Goal: Information Seeking & Learning: Check status

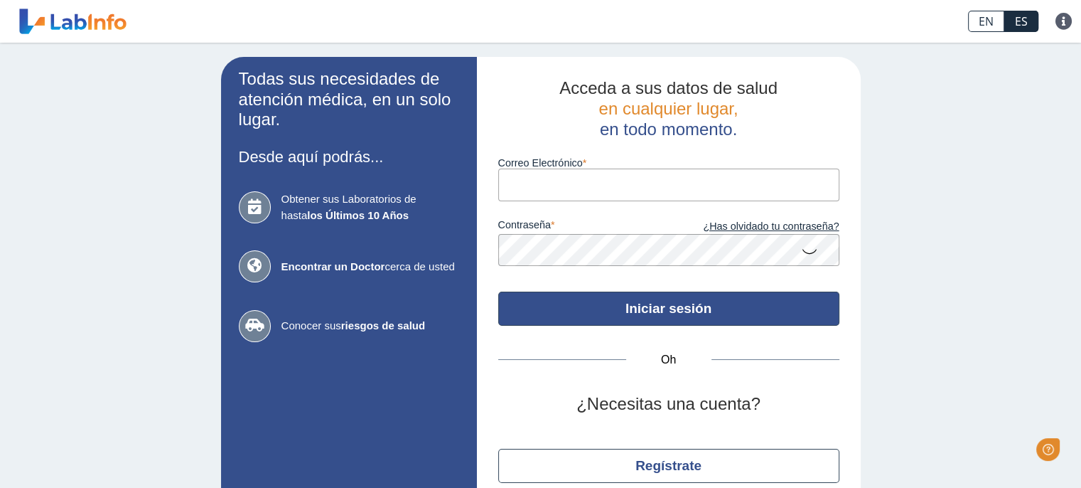
type input "[EMAIL_ADDRESS][DOMAIN_NAME]"
click at [680, 305] on font "Iniciar sesión" at bounding box center [669, 308] width 86 height 15
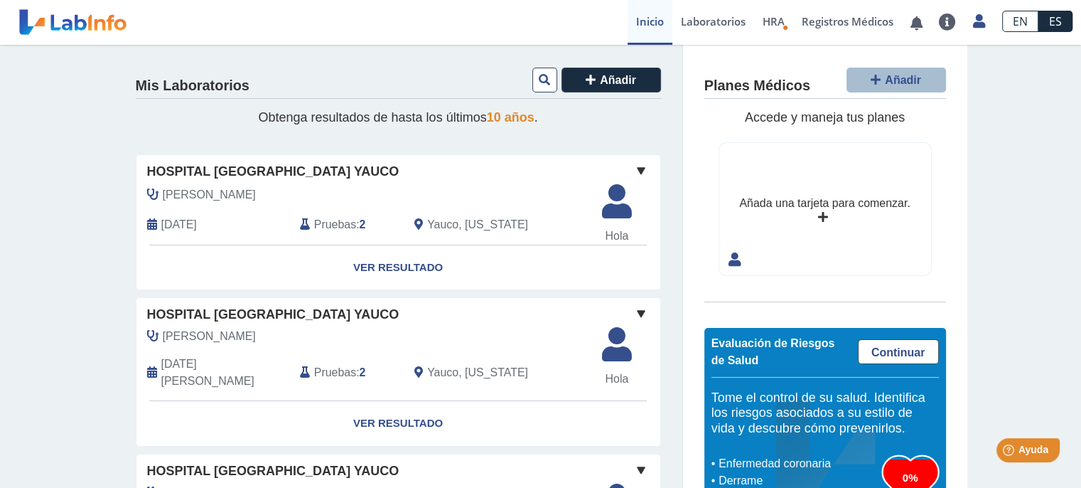
click at [360, 222] on font "2" at bounding box center [363, 224] width 6 height 12
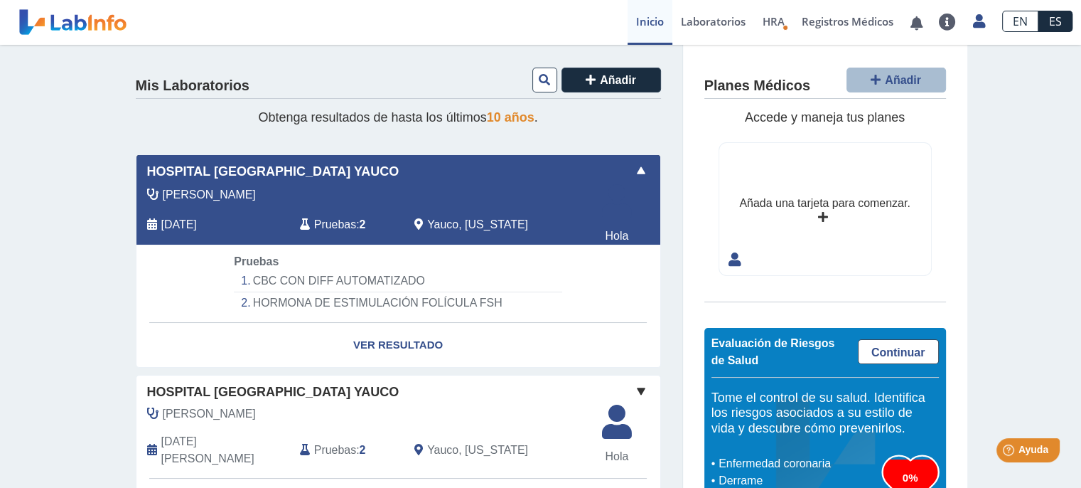
click at [367, 279] on font "CBC CON DIFF AUTOMATIZADO" at bounding box center [339, 280] width 172 height 12
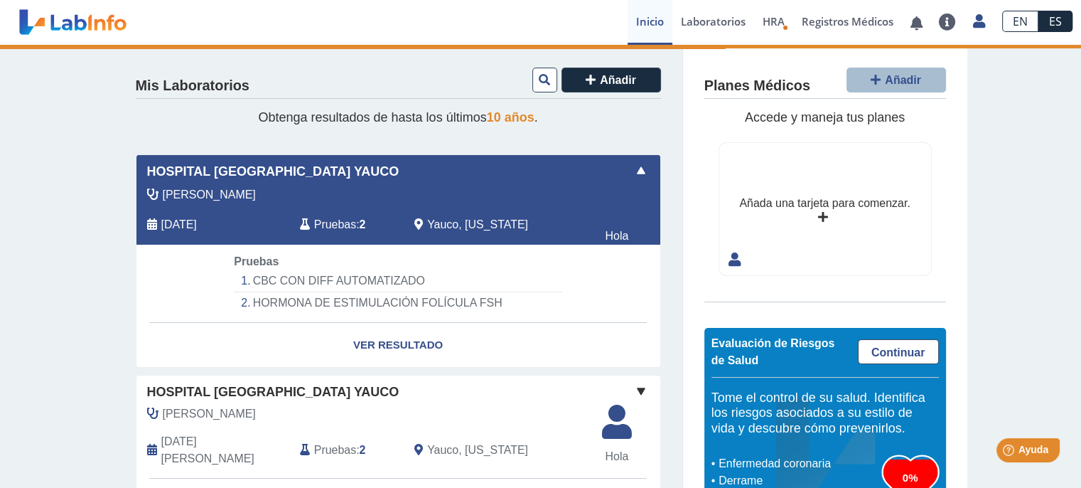
click at [367, 279] on font "CBC CON DIFF AUTOMATIZADO" at bounding box center [339, 280] width 172 height 12
click at [345, 222] on font "Pruebas" at bounding box center [335, 224] width 42 height 12
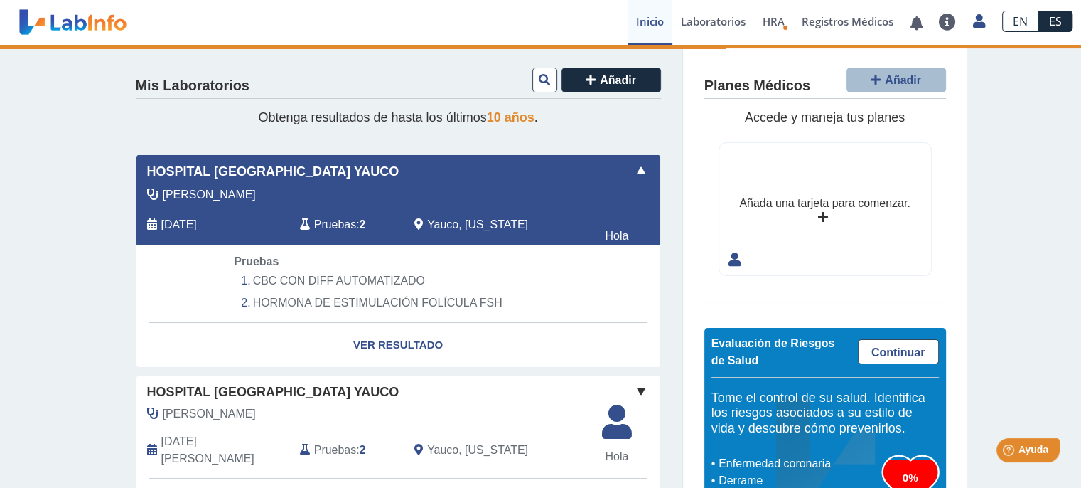
click at [345, 222] on font "Pruebas" at bounding box center [335, 224] width 42 height 12
click at [633, 170] on span at bounding box center [641, 170] width 17 height 17
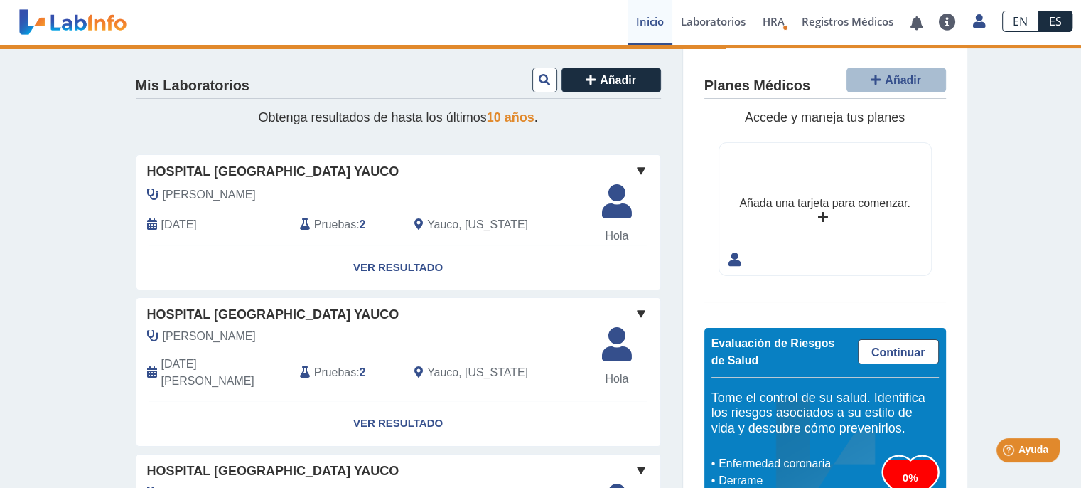
click at [633, 170] on span at bounding box center [641, 170] width 17 height 17
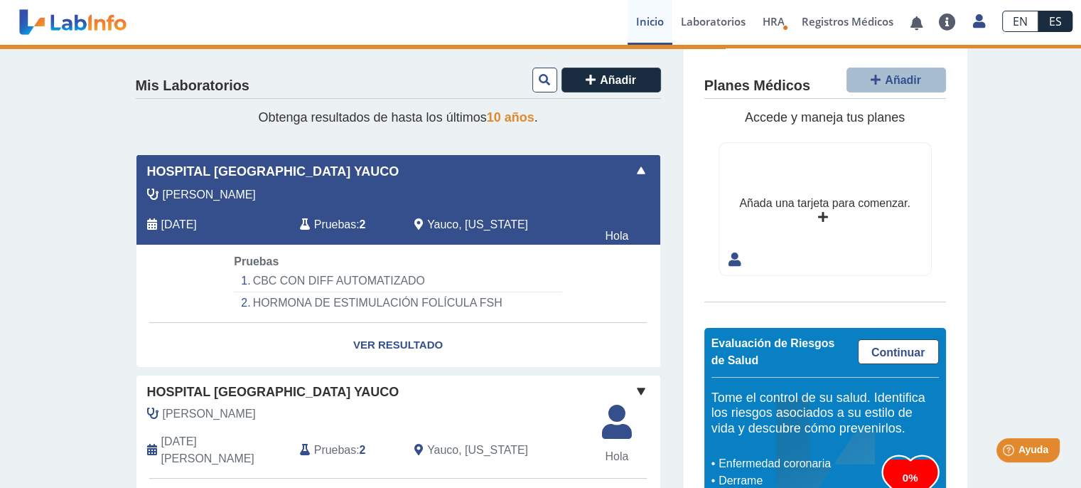
click at [197, 225] on font "[DATE]" at bounding box center [179, 224] width 36 height 12
click at [689, 25] on font "Laboratorios" at bounding box center [713, 21] width 65 height 14
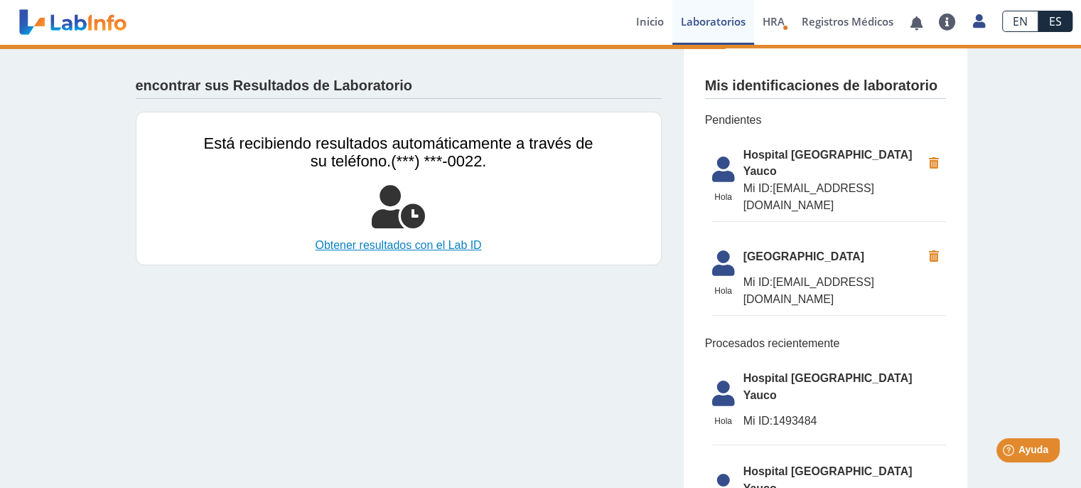
click at [446, 248] on font "Obtener resultados con el Lab ID" at bounding box center [398, 245] width 166 height 12
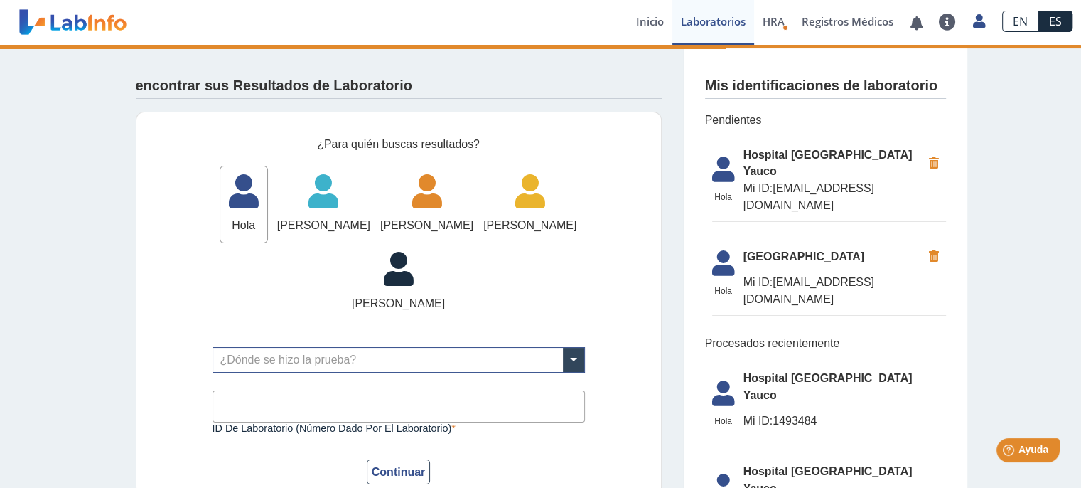
click at [705, 120] on font "Pendientes" at bounding box center [733, 120] width 57 height 12
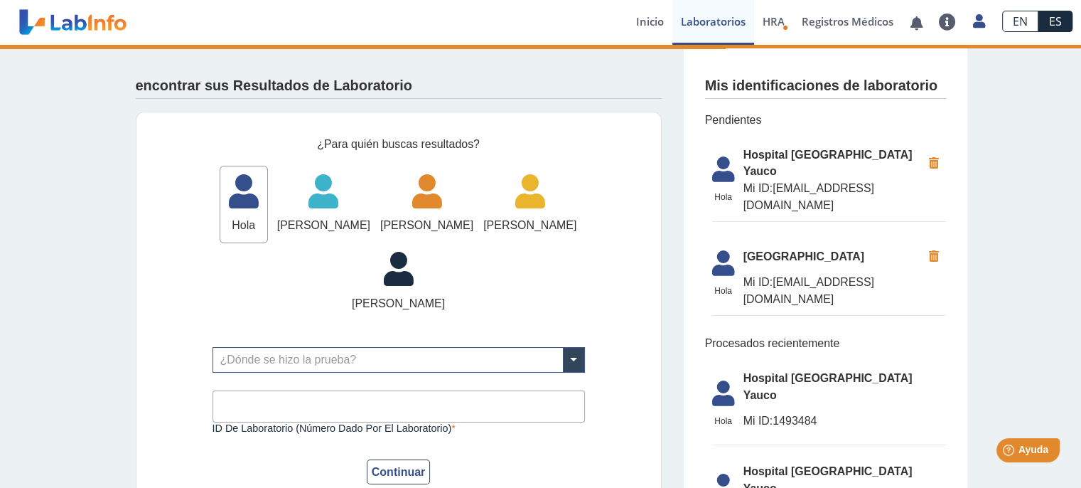
click at [705, 120] on font "Pendientes" at bounding box center [733, 120] width 57 height 12
click at [645, 17] on font "Inicio" at bounding box center [650, 21] width 28 height 14
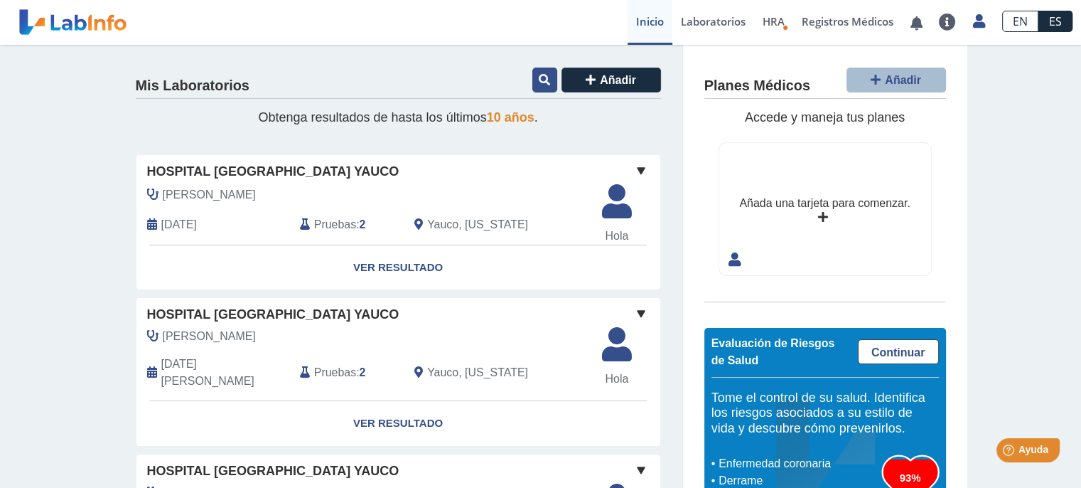
click at [539, 82] on icon at bounding box center [544, 79] width 11 height 11
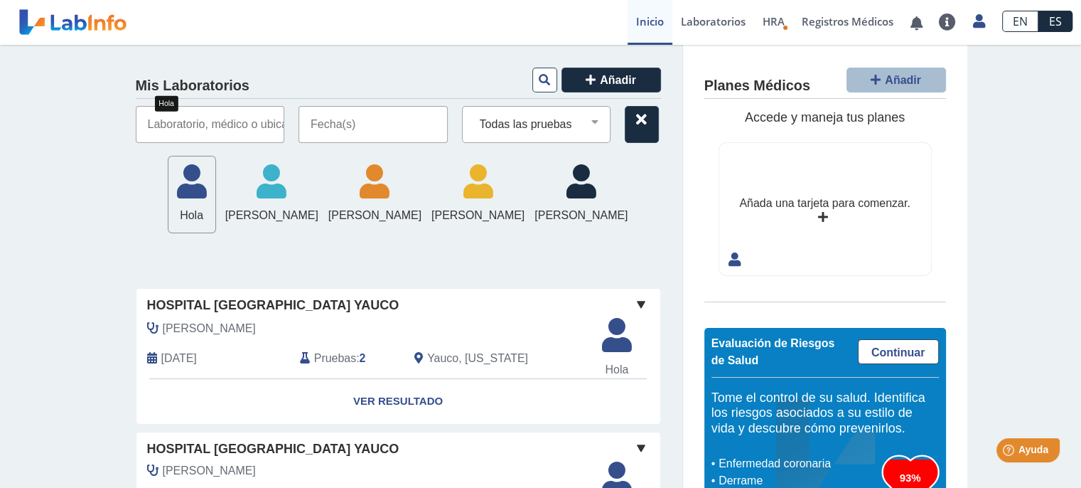
click at [168, 186] on icon at bounding box center [191, 186] width 47 height 43
click at [186, 124] on input "text" at bounding box center [210, 124] width 149 height 37
click at [234, 124] on input "text" at bounding box center [210, 124] width 149 height 37
drag, startPoint x: 234, startPoint y: 124, endPoint x: 385, endPoint y: 114, distance: 151.0
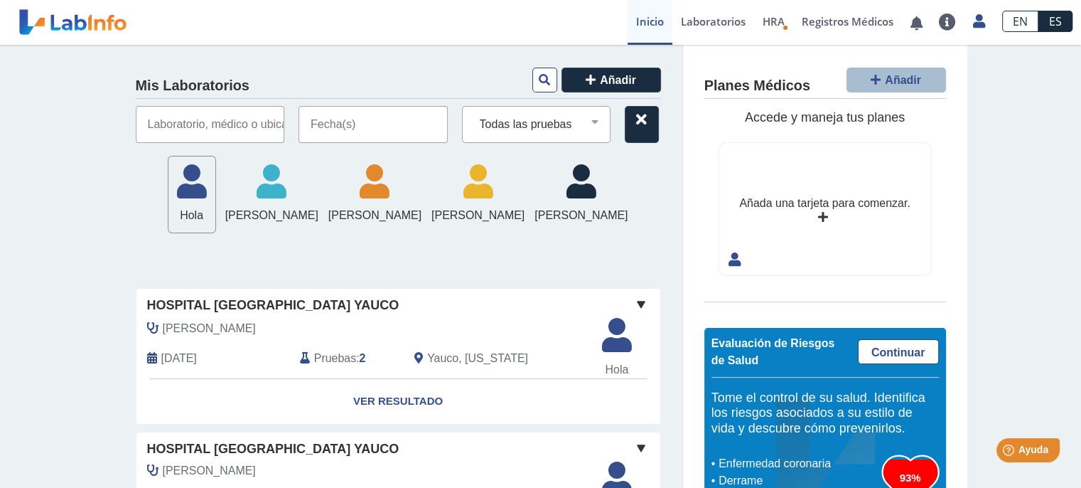
click at [385, 114] on div "Todas las pruebas (w)-cbc con diff automatizado (w)-sangre oculta por eia bmp c…" at bounding box center [398, 124] width 525 height 37
click at [385, 114] on input "text" at bounding box center [373, 124] width 149 height 37
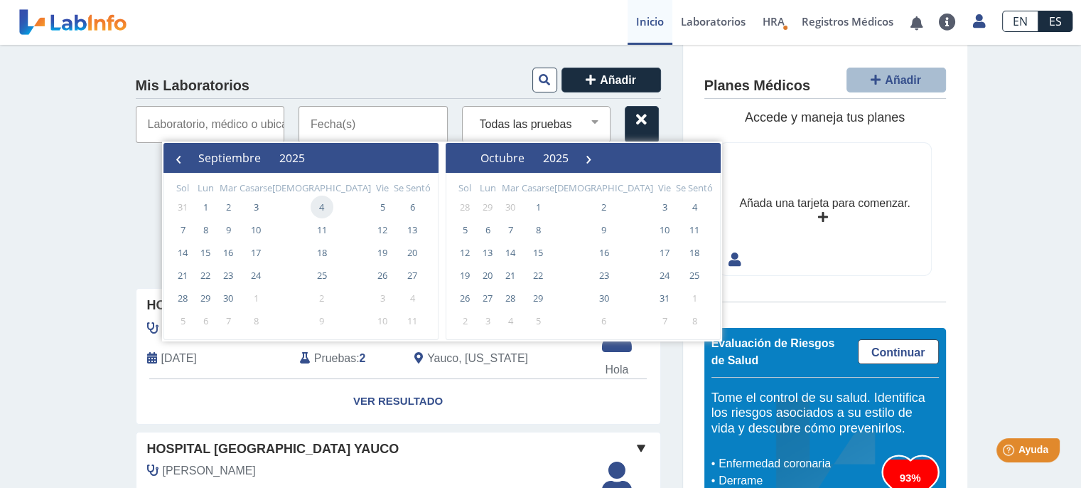
click at [311, 211] on span "4" at bounding box center [322, 206] width 23 height 23
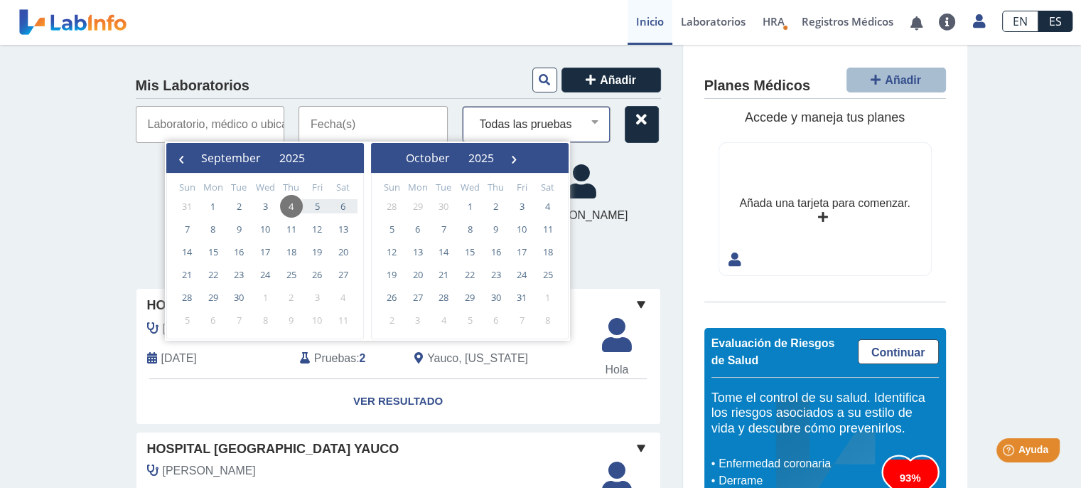
click at [594, 127] on select "Todas las pruebas (w)-cbc con diff automatizado (w)-sangre oculta por eia bmp c…" at bounding box center [542, 124] width 136 height 18
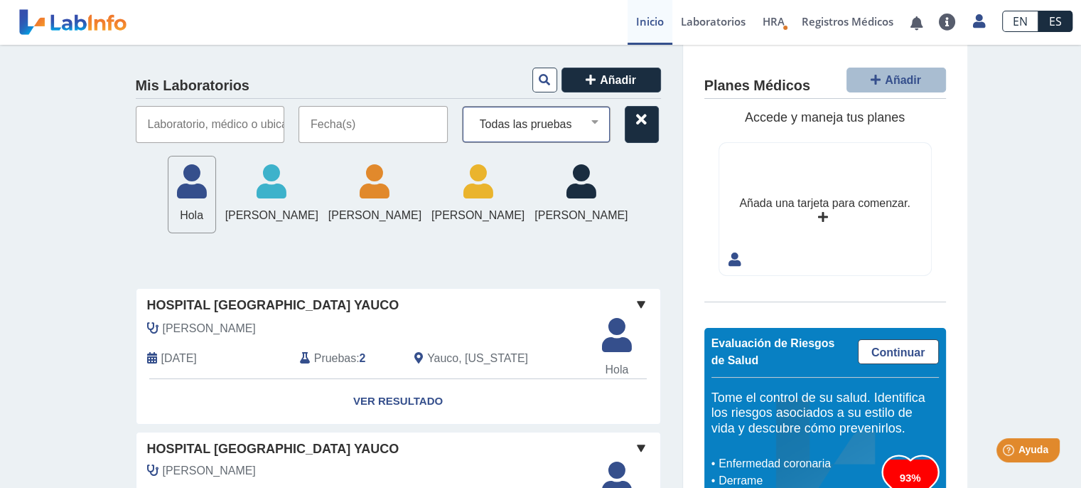
click at [594, 127] on select "Todas las pruebas (w)-cbc con diff automatizado (w)-sangre oculta por eia bmp c…" at bounding box center [542, 124] width 136 height 18
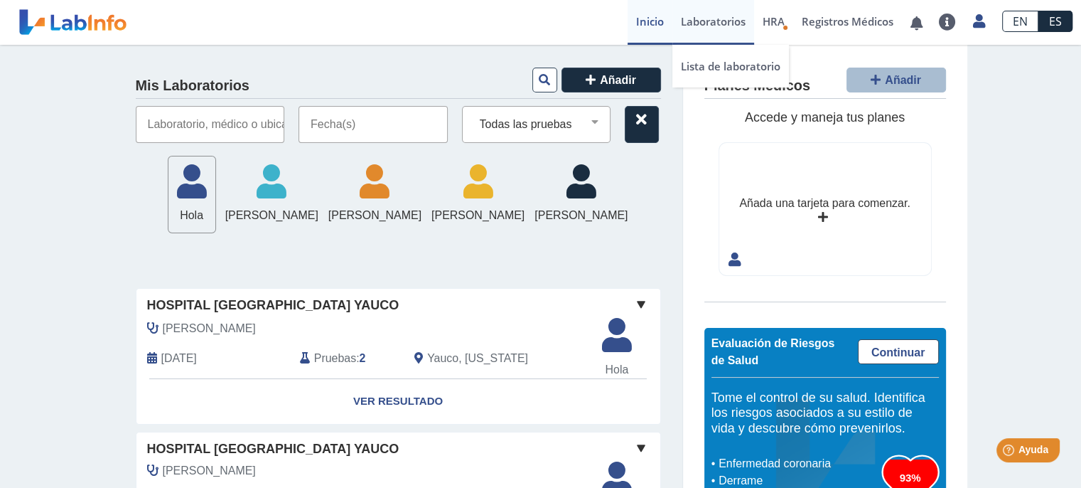
click at [711, 23] on font "Laboratorios" at bounding box center [713, 21] width 65 height 14
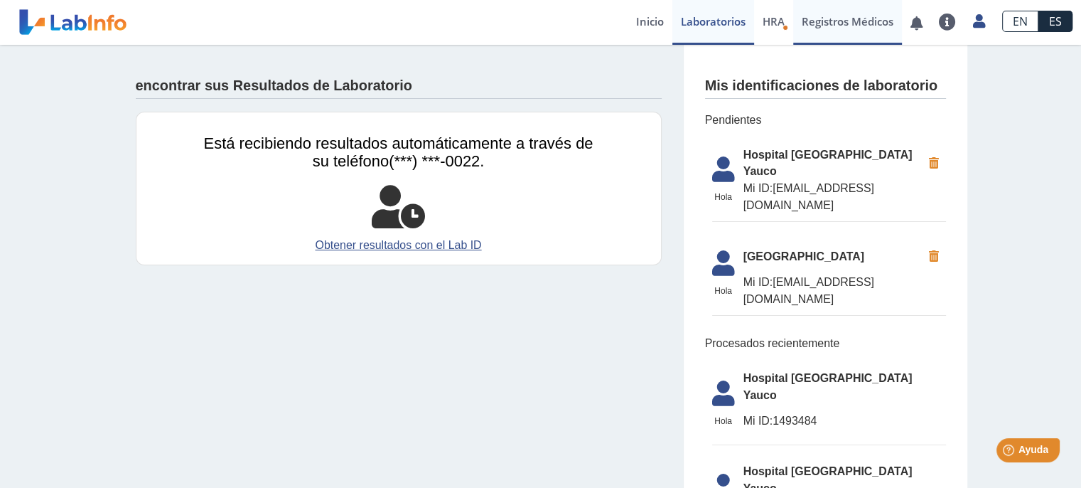
click at [824, 23] on font "Registros Médicos" at bounding box center [848, 21] width 92 height 14
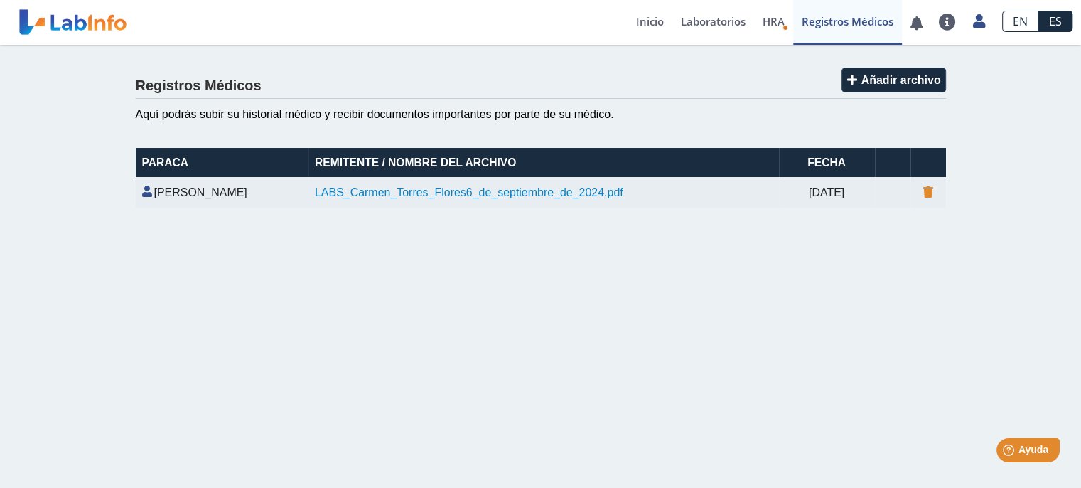
click at [315, 198] on font "LABS_Carmen_Torres_Flores6_de_septiembre_de_2024.pdf" at bounding box center [469, 192] width 308 height 12
click at [705, 21] on font "Laboratorios" at bounding box center [713, 21] width 65 height 14
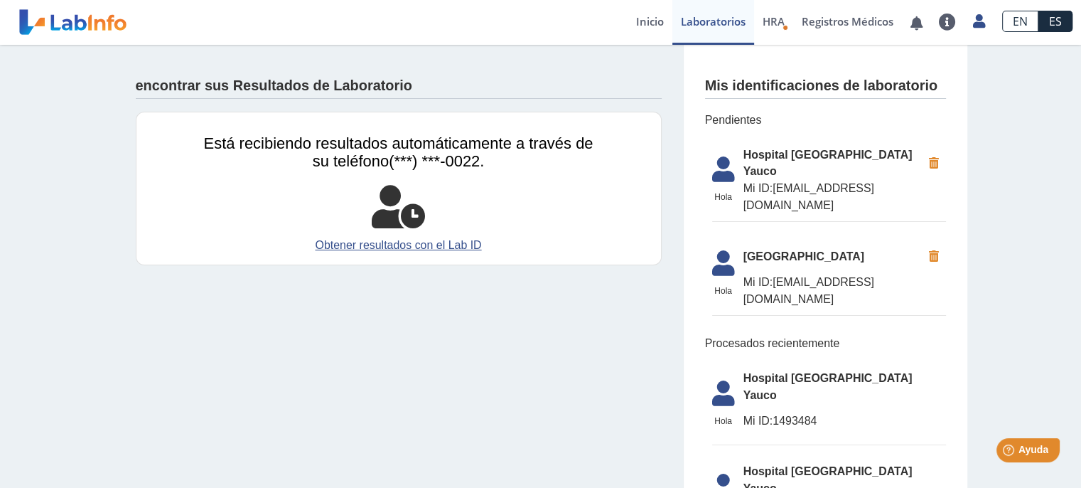
click at [714, 192] on font "Hola" at bounding box center [723, 197] width 18 height 10
click at [449, 244] on font "Obtener resultados con el Lab ID" at bounding box center [398, 245] width 166 height 12
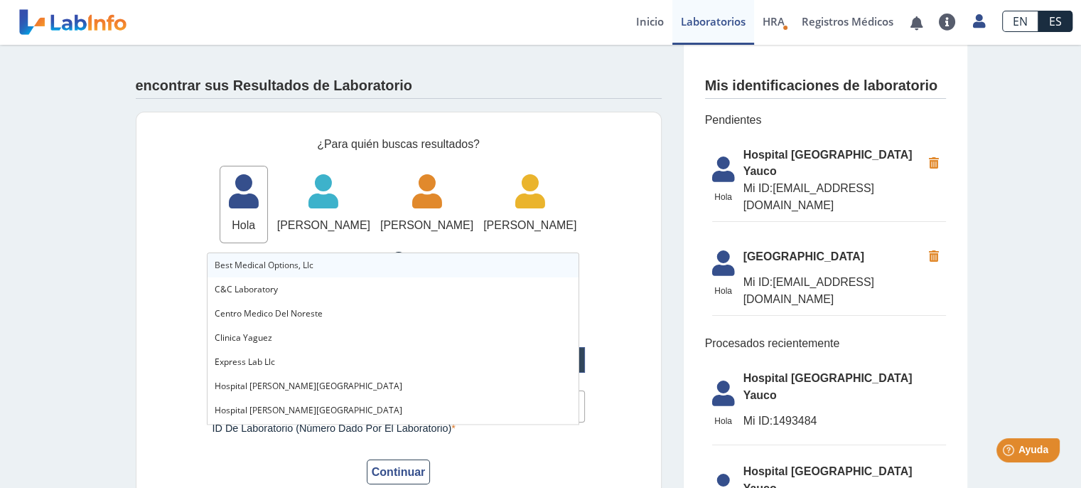
click at [346, 372] on input "text" at bounding box center [398, 360] width 371 height 24
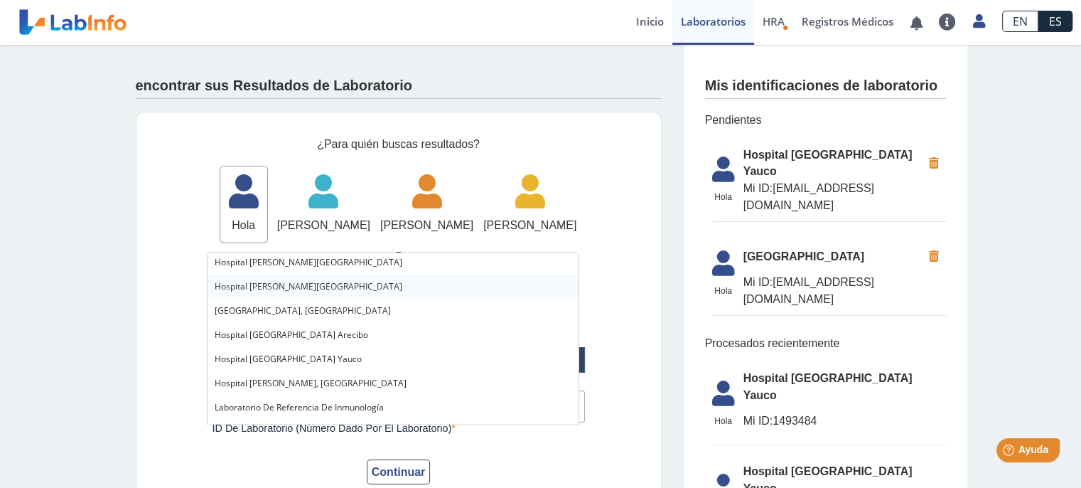
scroll to position [142, 0]
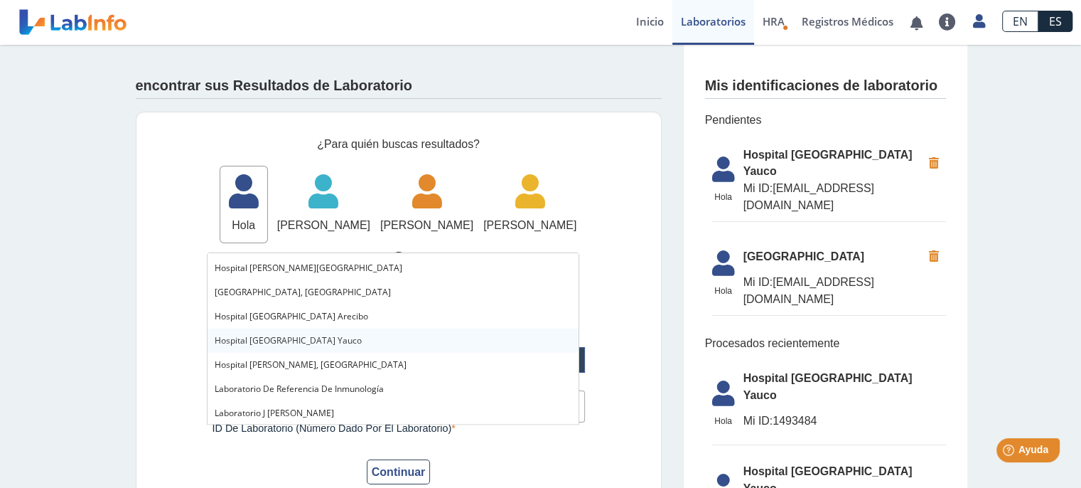
click at [265, 343] on font "Hospital [GEOGRAPHIC_DATA] Yauco" at bounding box center [288, 340] width 147 height 12
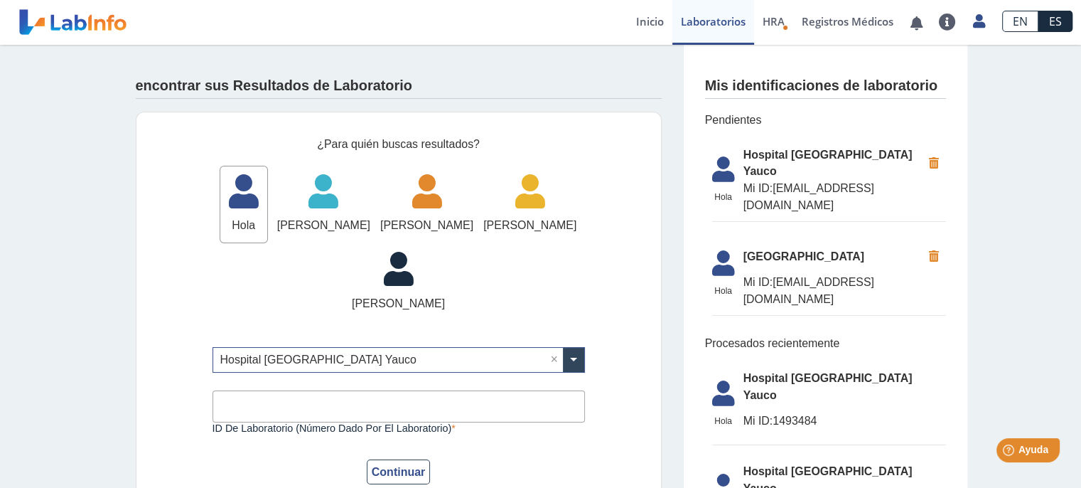
click at [267, 210] on icon at bounding box center [243, 196] width 47 height 43
click at [267, 209] on icon at bounding box center [243, 196] width 47 height 43
click at [654, 23] on font "Inicio" at bounding box center [650, 21] width 28 height 14
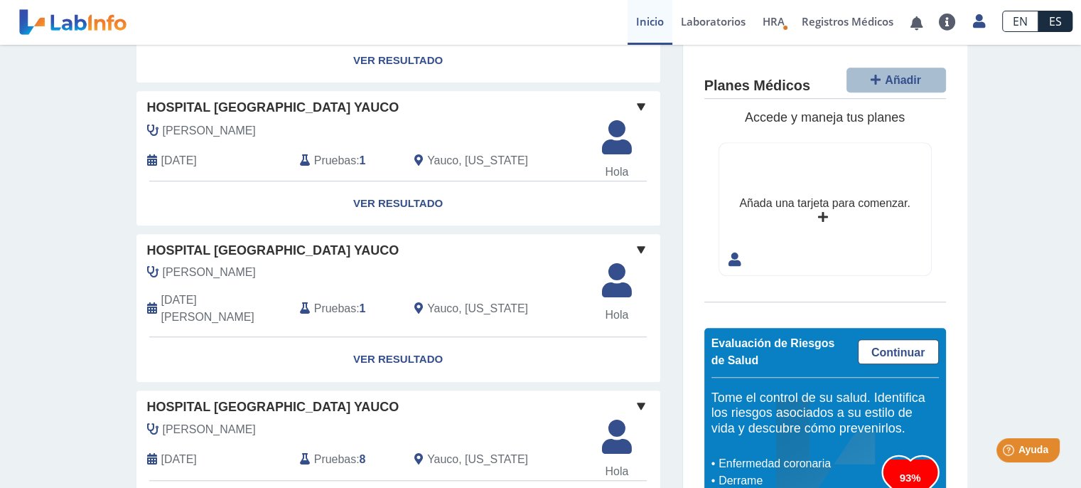
scroll to position [1109, 0]
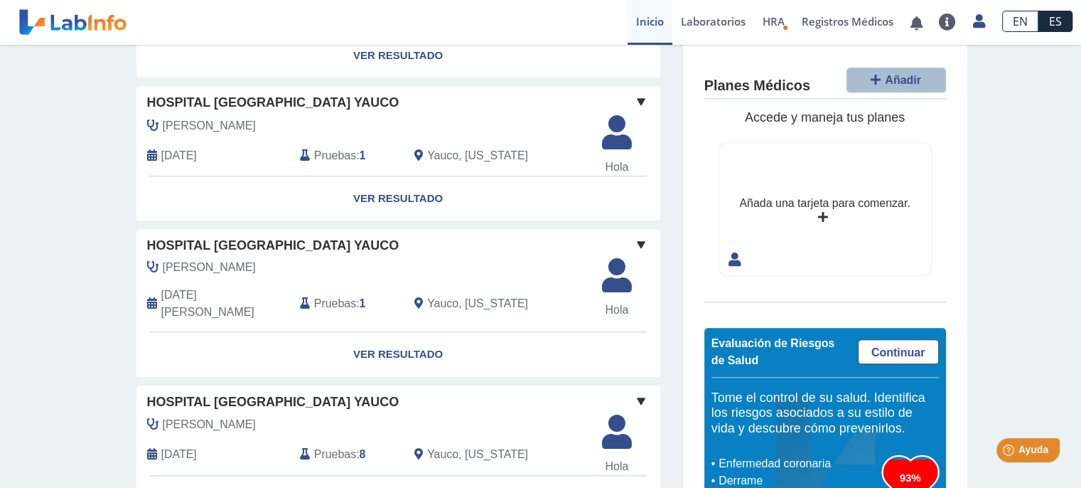
click at [1052, 23] on font "ES" at bounding box center [1055, 22] width 13 height 16
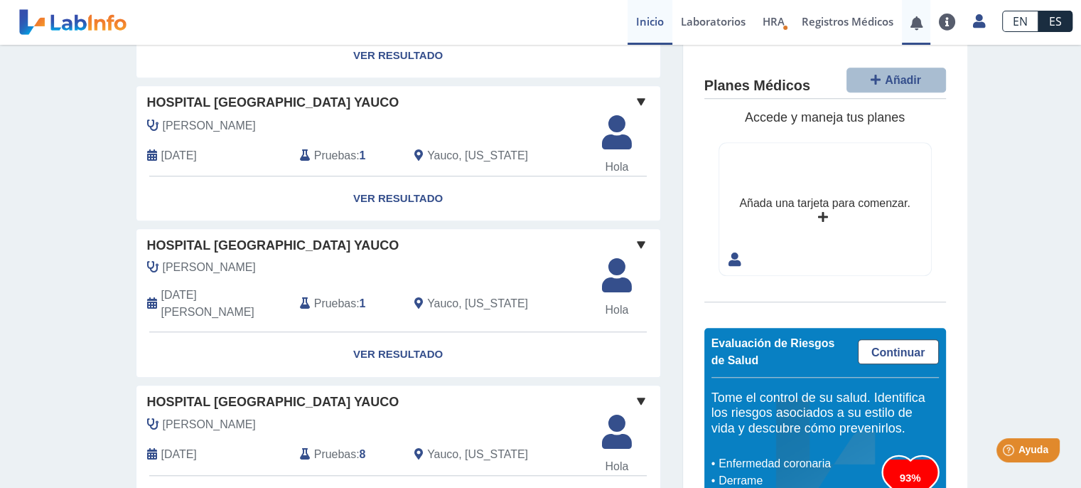
click at [918, 28] on link at bounding box center [916, 23] width 29 height 11
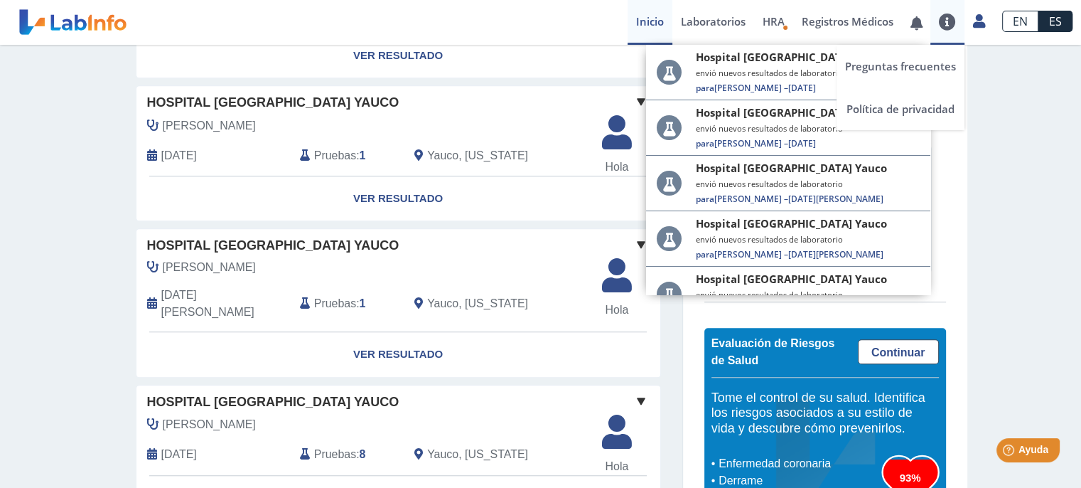
click at [938, 16] on link at bounding box center [947, 22] width 34 height 17
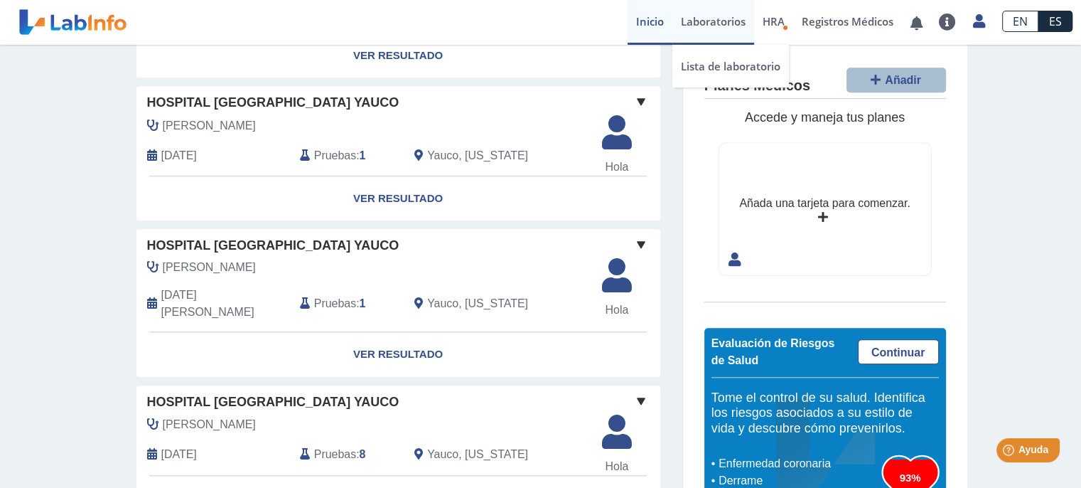
click at [707, 18] on font "Laboratorios" at bounding box center [713, 21] width 65 height 14
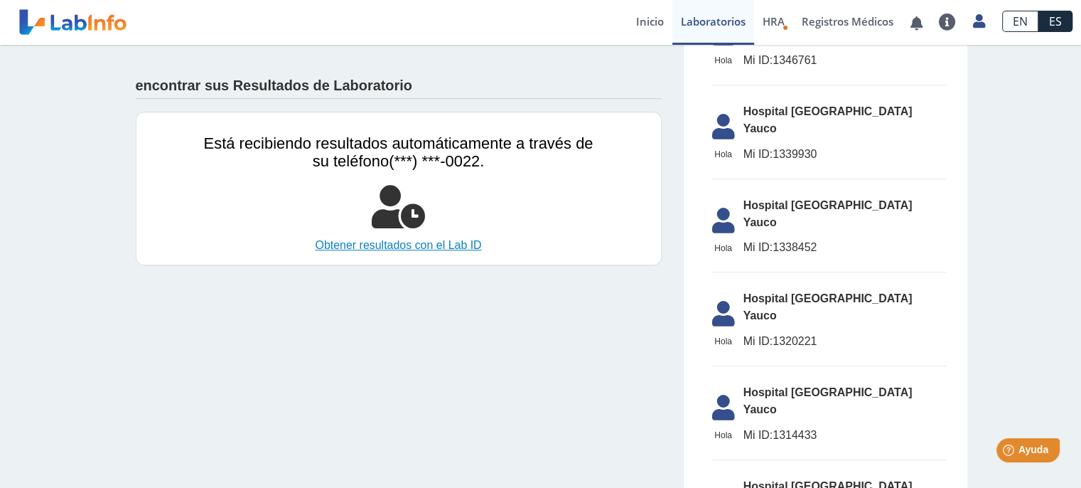
click at [421, 246] on font "Obtener resultados con el Lab ID" at bounding box center [398, 245] width 166 height 12
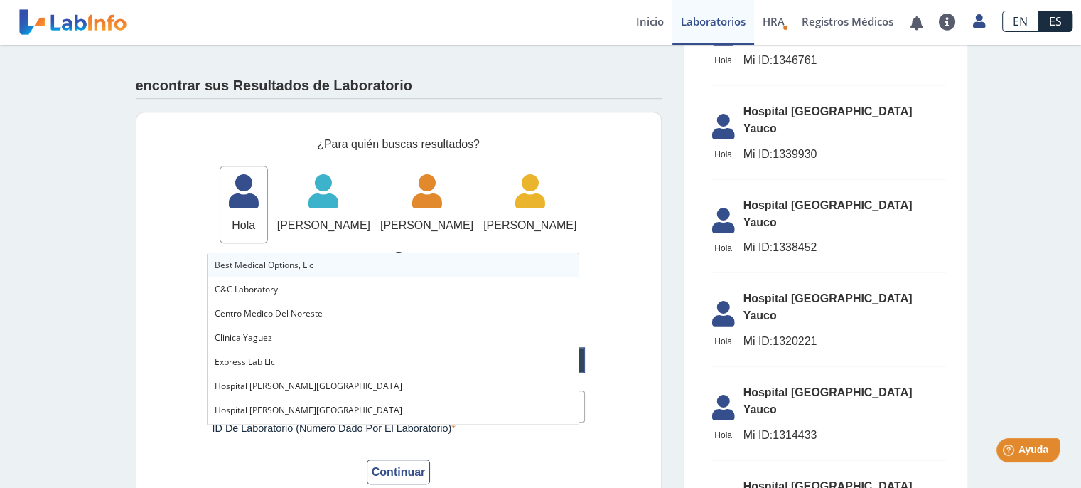
click at [347, 372] on input "text" at bounding box center [398, 360] width 371 height 24
click at [335, 265] on font "Las mejores opciones médicas, LLC" at bounding box center [285, 265] width 141 height 12
click at [437, 372] on input "text" at bounding box center [398, 360] width 371 height 24
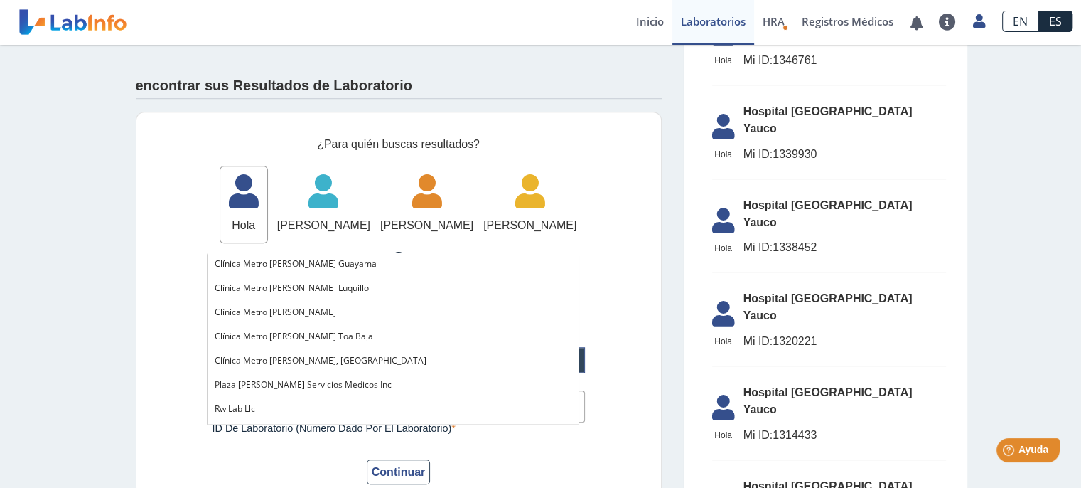
scroll to position [1158, 0]
